Goal: Task Accomplishment & Management: Use online tool/utility

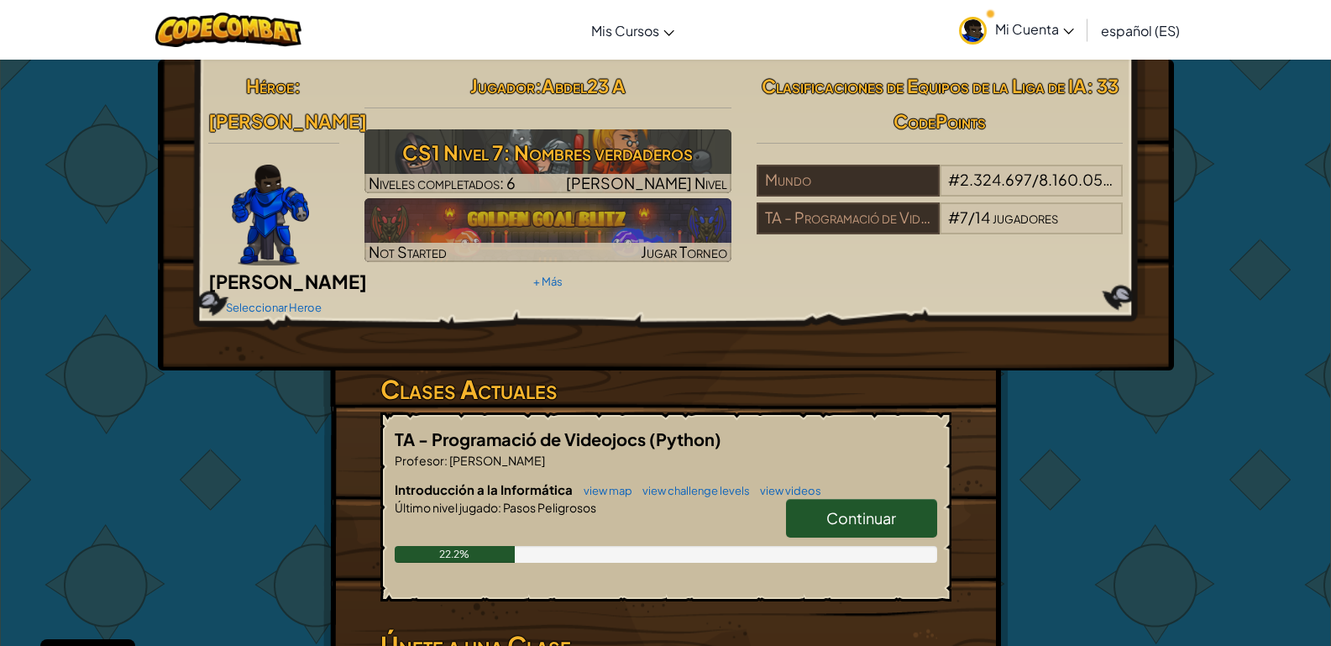
click at [1090, 354] on div "Héroe : [PERSON_NAME] Seleccionar Heroe Jugador : Abdel23 A CS1 Nivel 7: Nombre…" at bounding box center [666, 453] width 983 height 786
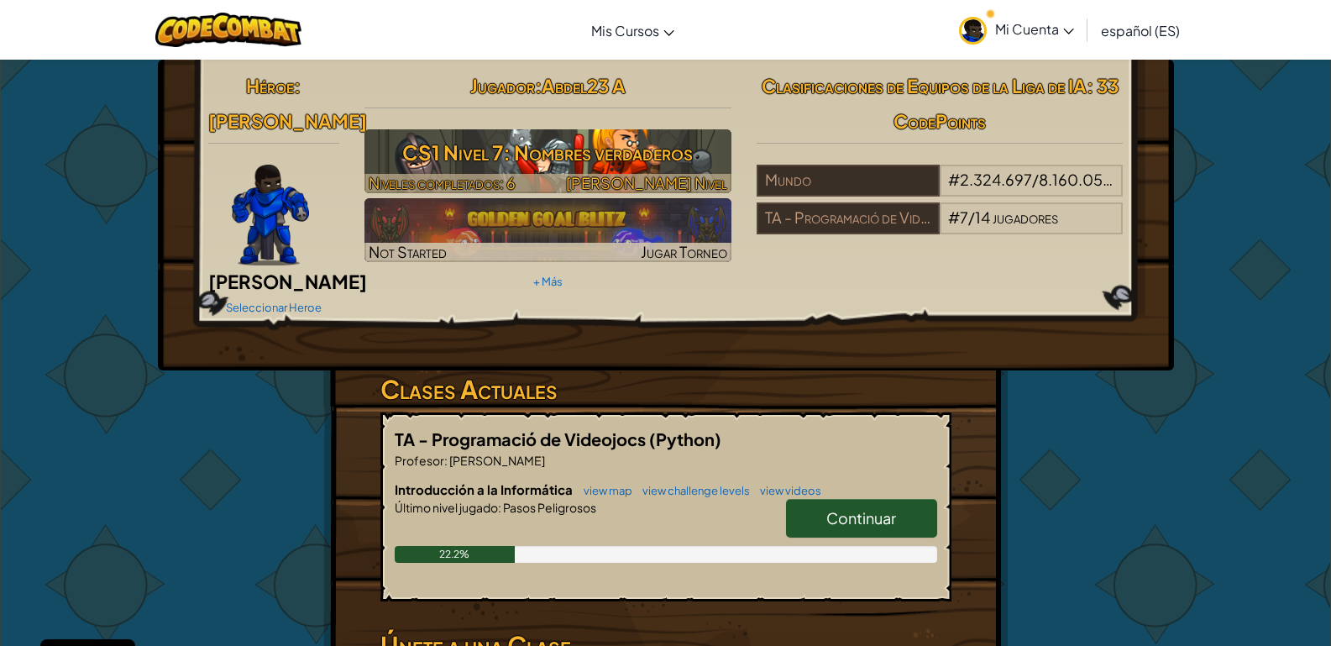
click at [677, 149] on h3 "CS1 Nivel 7: Nombres verdaderos" at bounding box center [548, 153] width 367 height 38
select select "es-ES"
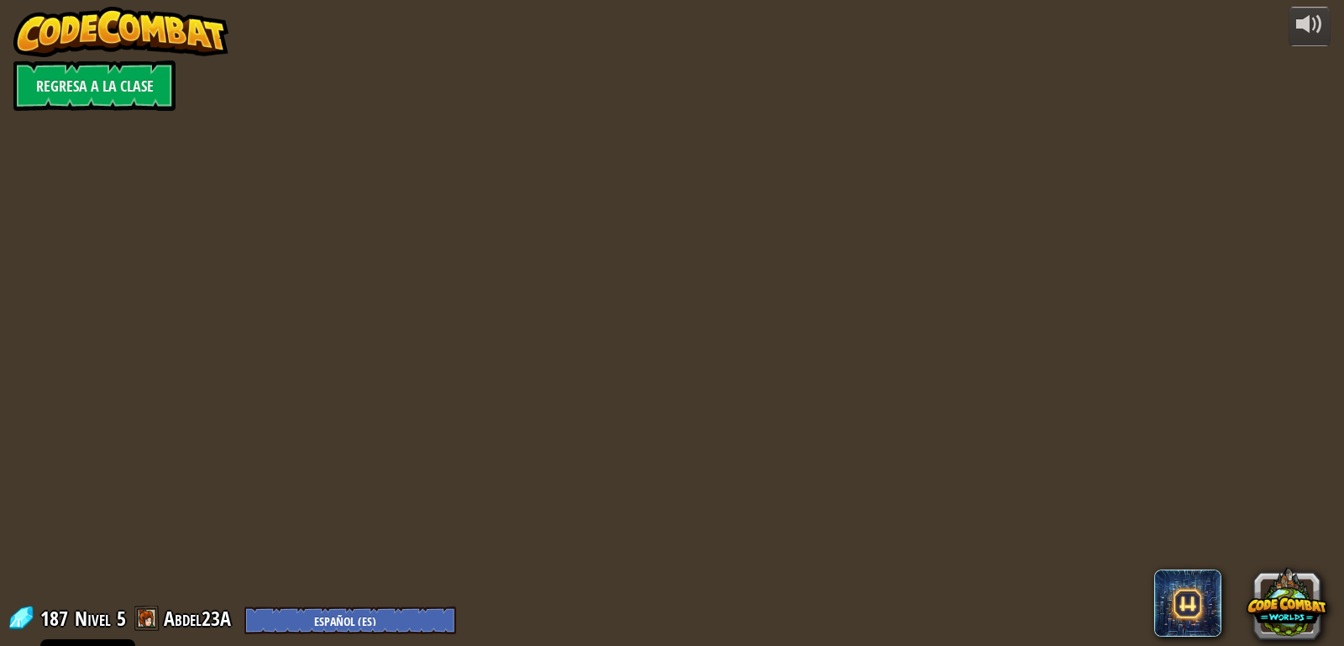
select select "es-ES"
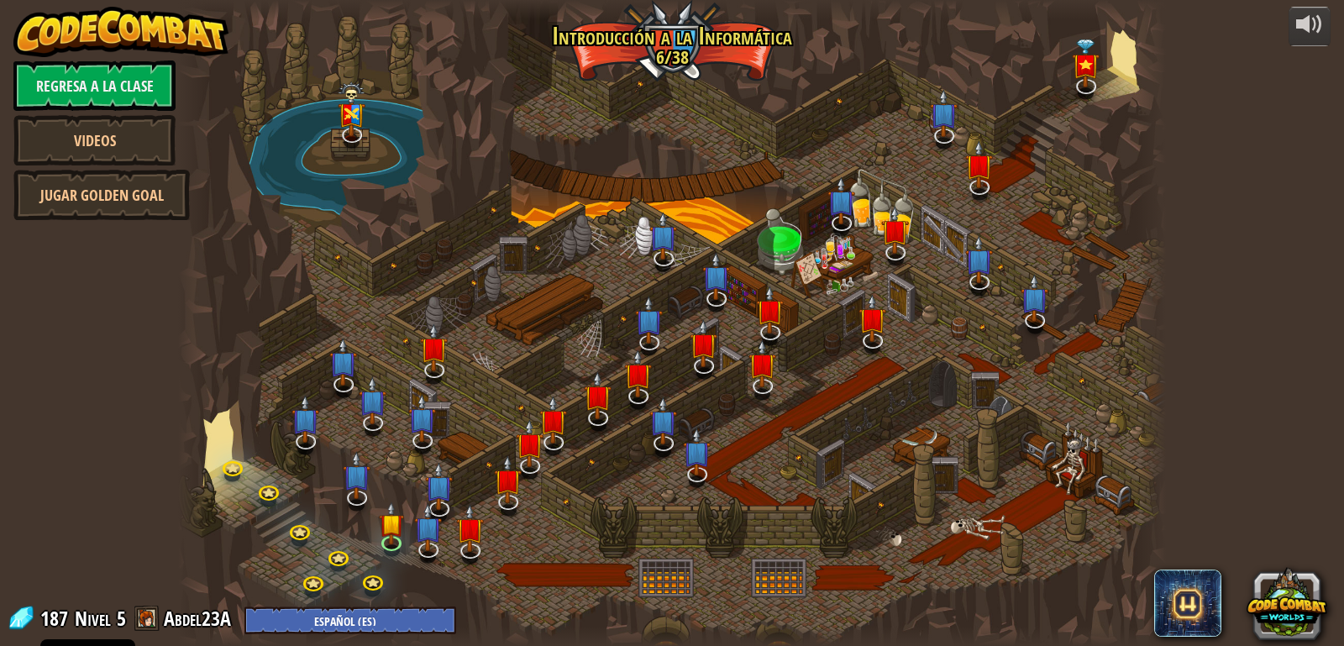
select select "es-ES"
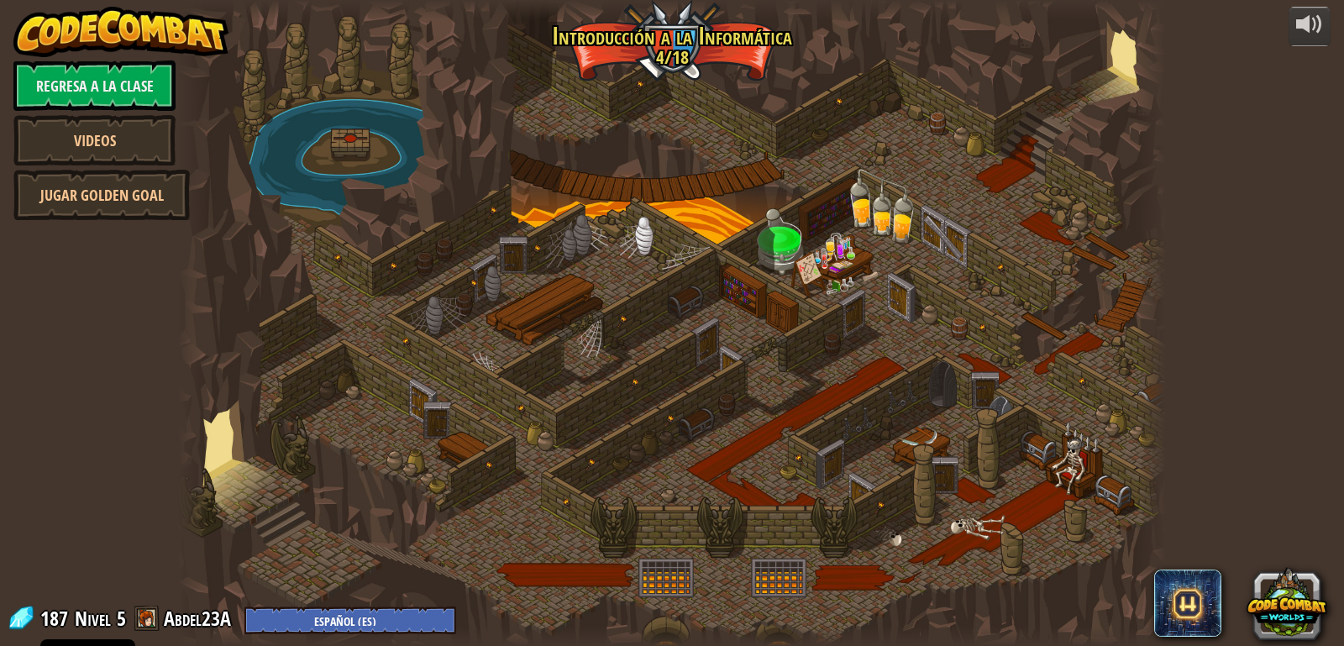
select select "es-ES"
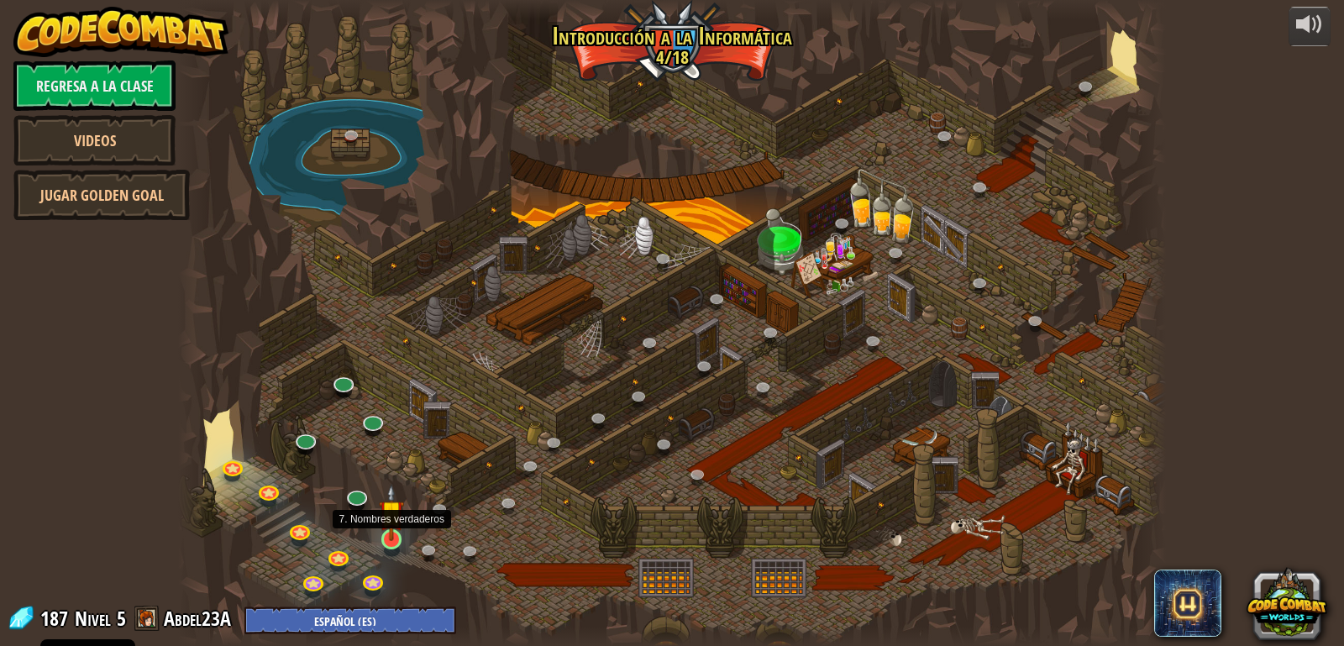
click at [394, 540] on img at bounding box center [391, 512] width 25 height 57
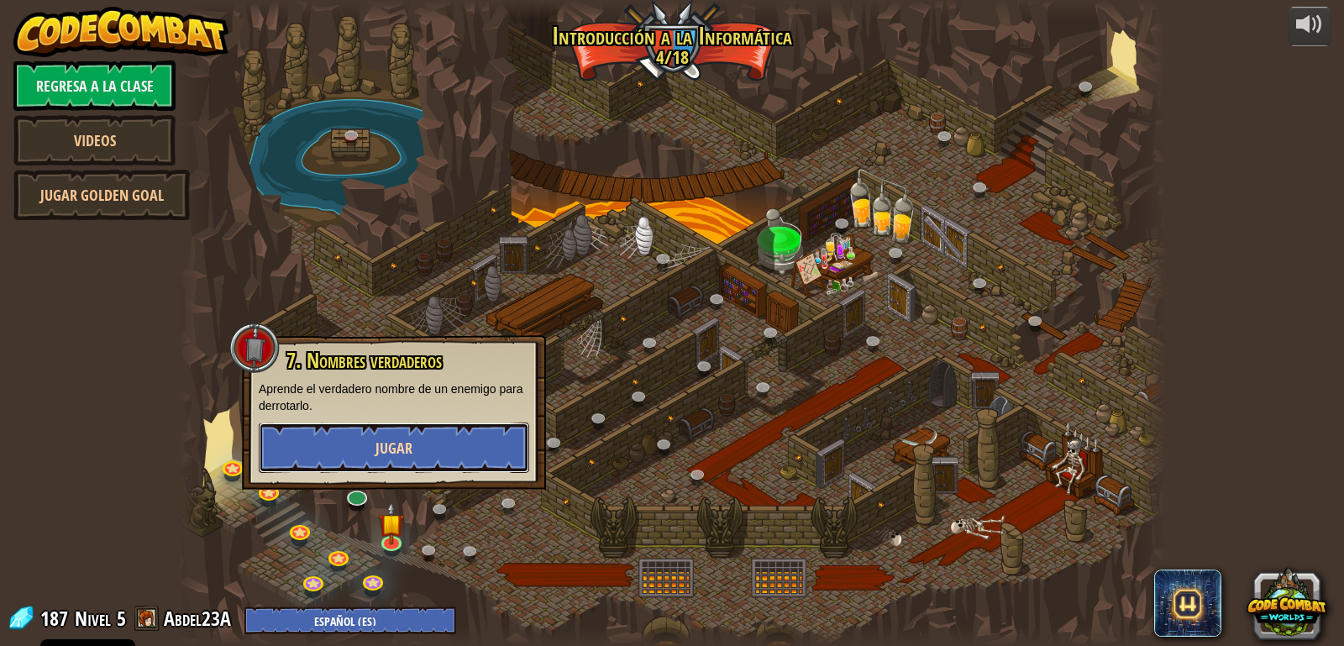
click at [408, 456] on span "Jugar" at bounding box center [393, 448] width 37 height 21
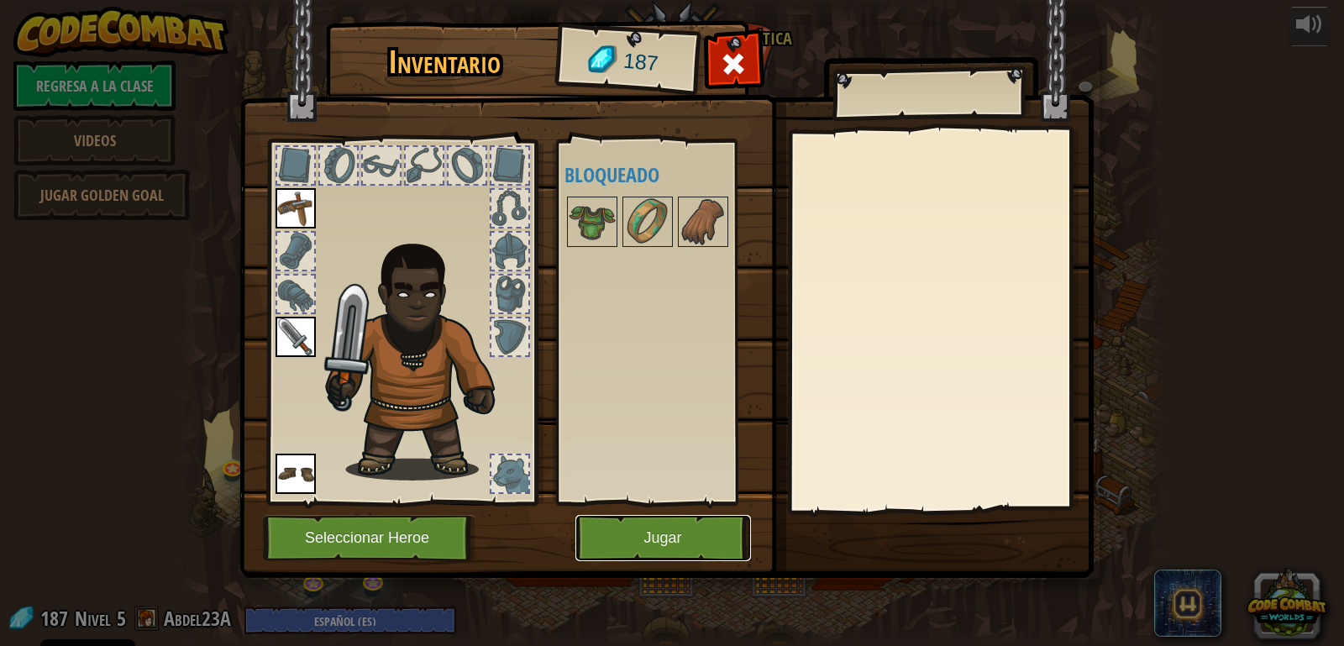
click at [641, 544] on button "Jugar" at bounding box center [663, 538] width 176 height 46
